Goal: Check status

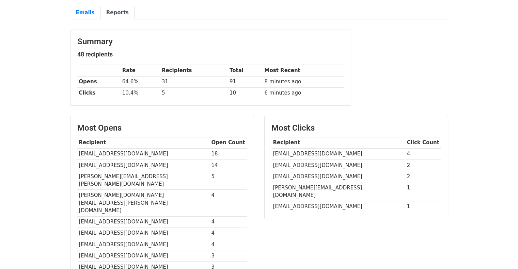
scroll to position [34, 0]
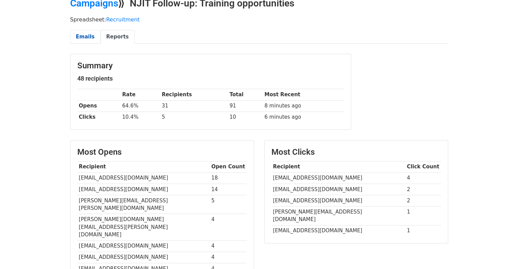
click at [82, 37] on link "Emails" at bounding box center [85, 37] width 30 height 14
